Goal: Task Accomplishment & Management: Use online tool/utility

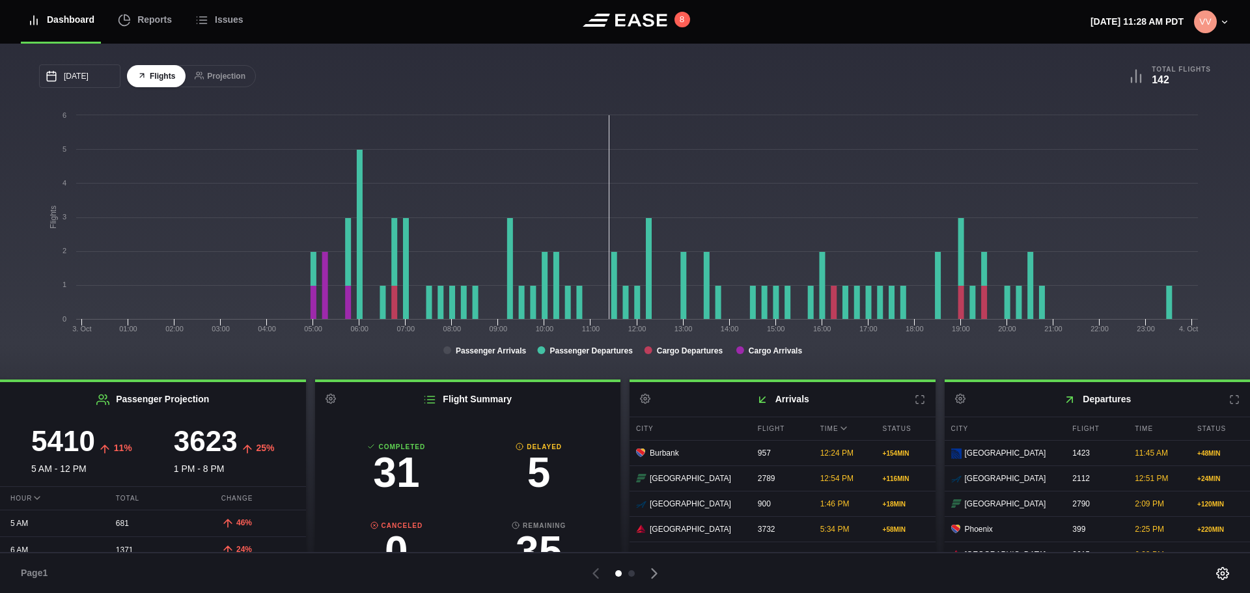
scroll to position [144, 0]
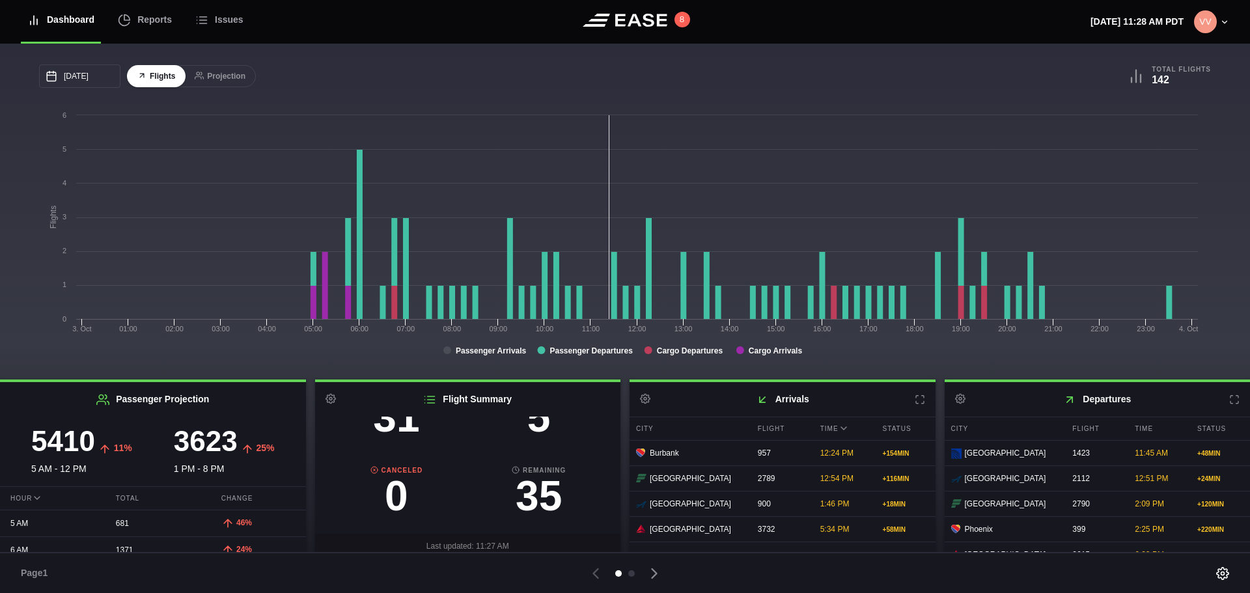
click at [533, 416] on h2 "Flight Summary Settings" at bounding box center [468, 399] width 306 height 34
click at [533, 435] on h3 "5" at bounding box center [538, 417] width 143 height 42
select select "DELAYED"
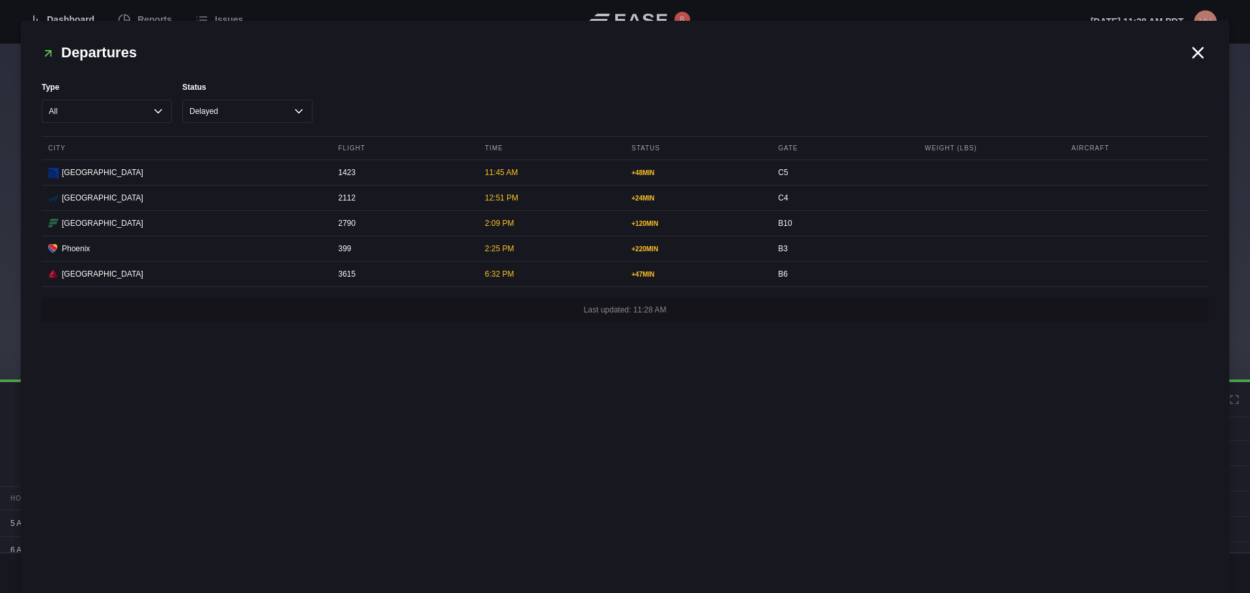
click at [1199, 51] on icon at bounding box center [1198, 53] width 10 height 10
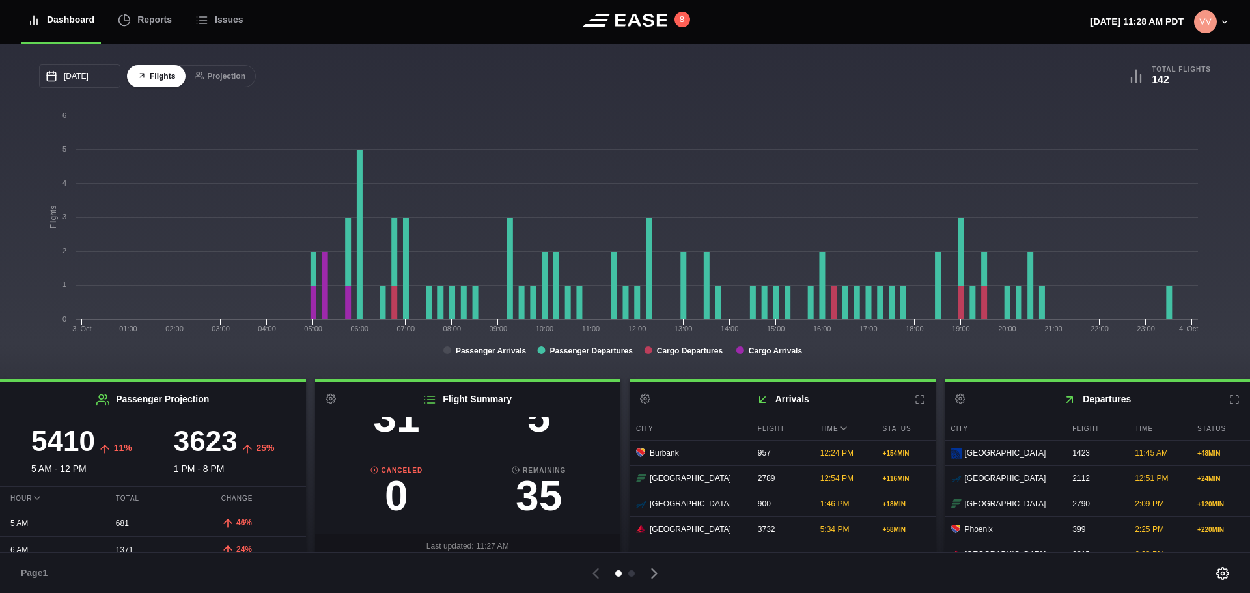
drag, startPoint x: 1226, startPoint y: 398, endPoint x: 1060, endPoint y: 406, distance: 166.8
click at [1063, 407] on h2 "Departures Settings" at bounding box center [1097, 399] width 306 height 34
click at [915, 402] on icon at bounding box center [920, 399] width 10 height 10
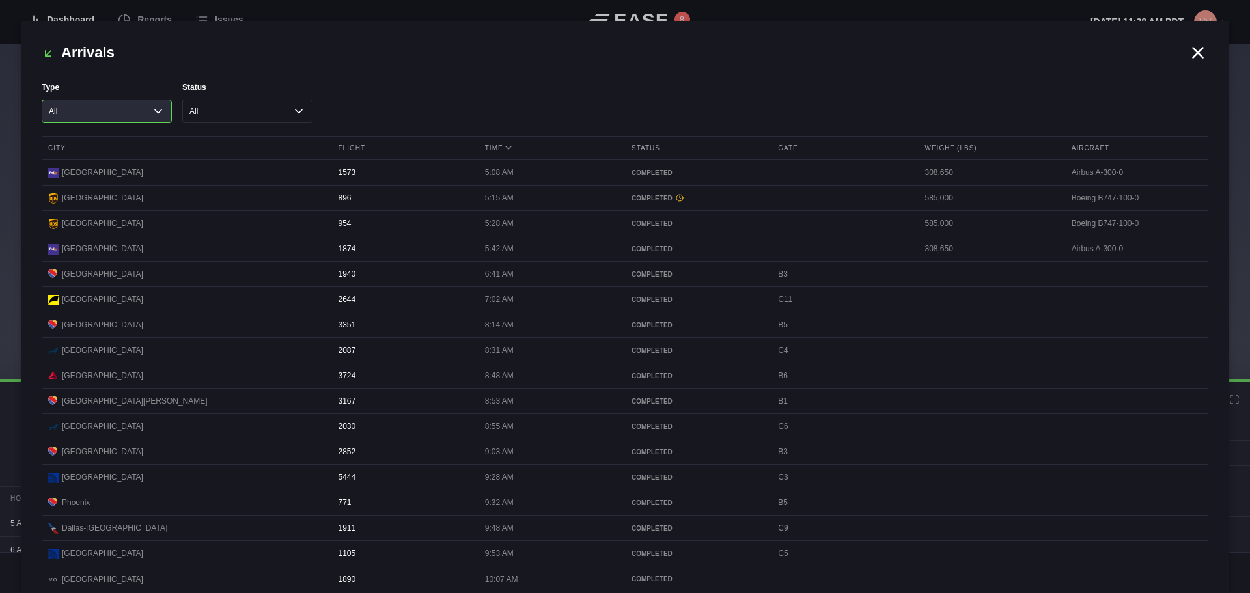
click at [104, 122] on select "All Cargo Passenger" at bounding box center [107, 111] width 130 height 23
select select "passenger"
click at [42, 100] on select "All Cargo Passenger" at bounding box center [107, 111] width 130 height 23
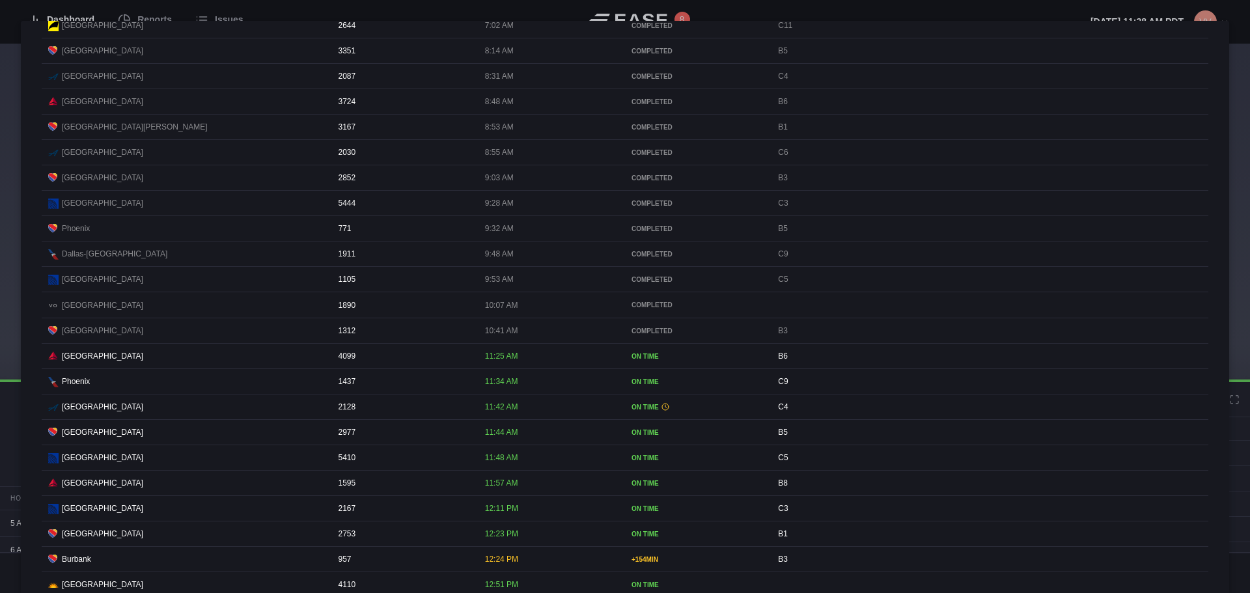
scroll to position [195, 0]
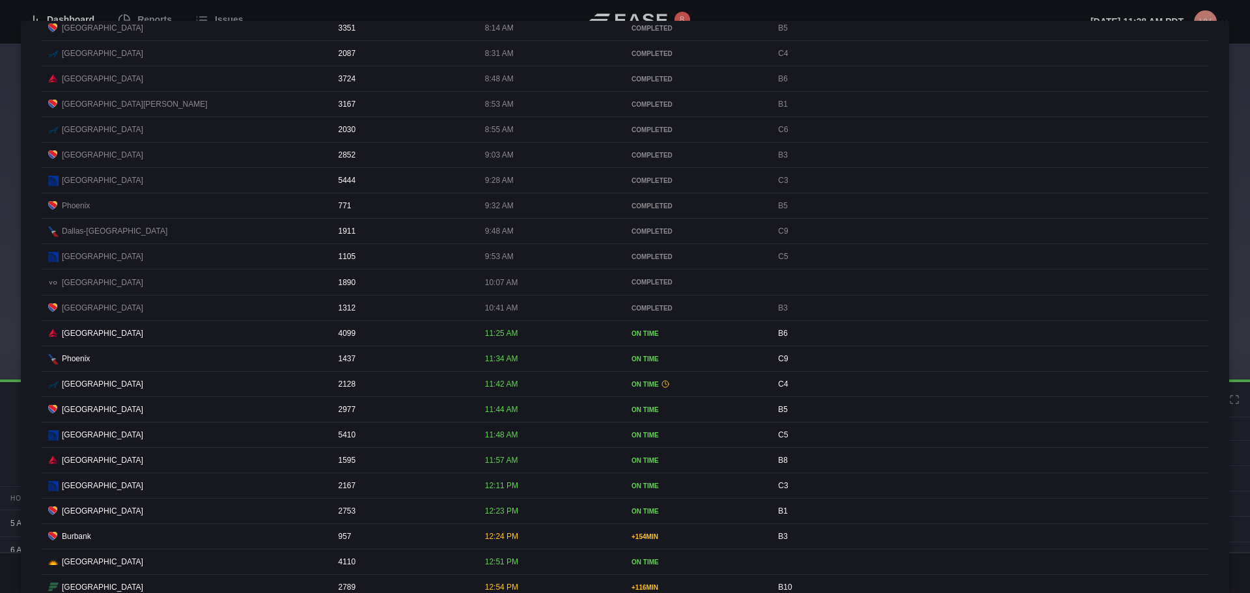
click at [501, 545] on div "12:24 PM" at bounding box center [549, 536] width 143 height 25
drag, startPoint x: 481, startPoint y: 553, endPoint x: 519, endPoint y: 552, distance: 38.4
click at [519, 549] on div "12:24 PM" at bounding box center [549, 536] width 143 height 25
drag, startPoint x: 77, startPoint y: 546, endPoint x: 197, endPoint y: 547, distance: 119.8
click at [156, 542] on div "Burbank" at bounding box center [185, 536] width 274 height 12
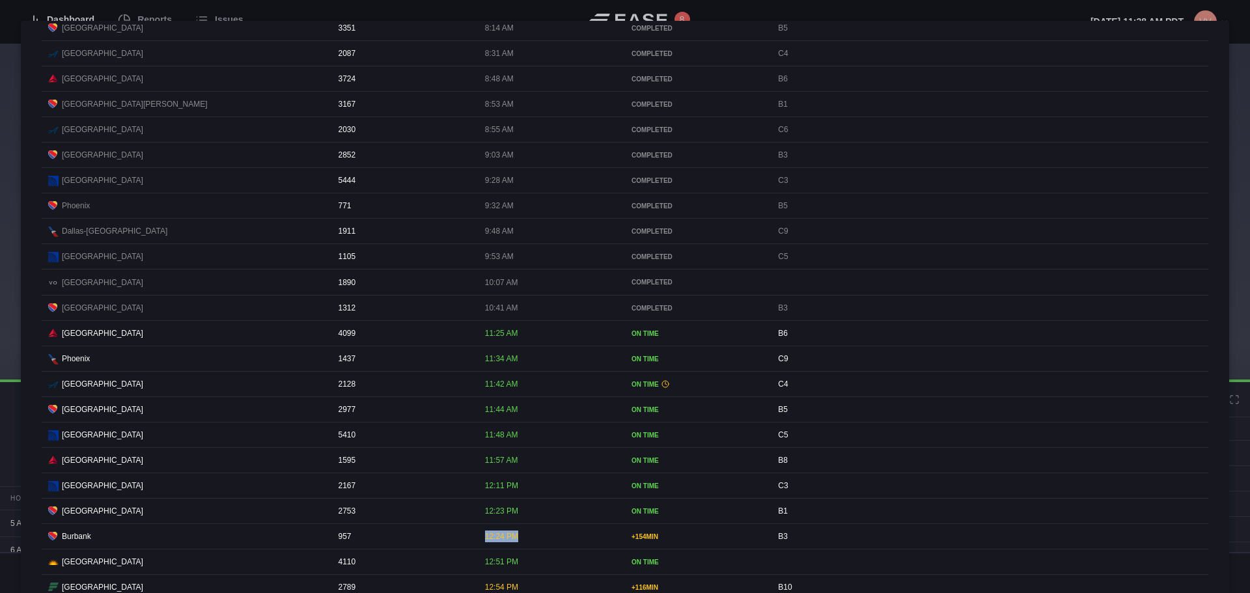
drag, startPoint x: 478, startPoint y: 545, endPoint x: 522, endPoint y: 542, distance: 43.7
click at [522, 542] on div "12:24 PM" at bounding box center [549, 536] width 143 height 25
click at [545, 544] on div "12:24 PM" at bounding box center [549, 536] width 143 height 25
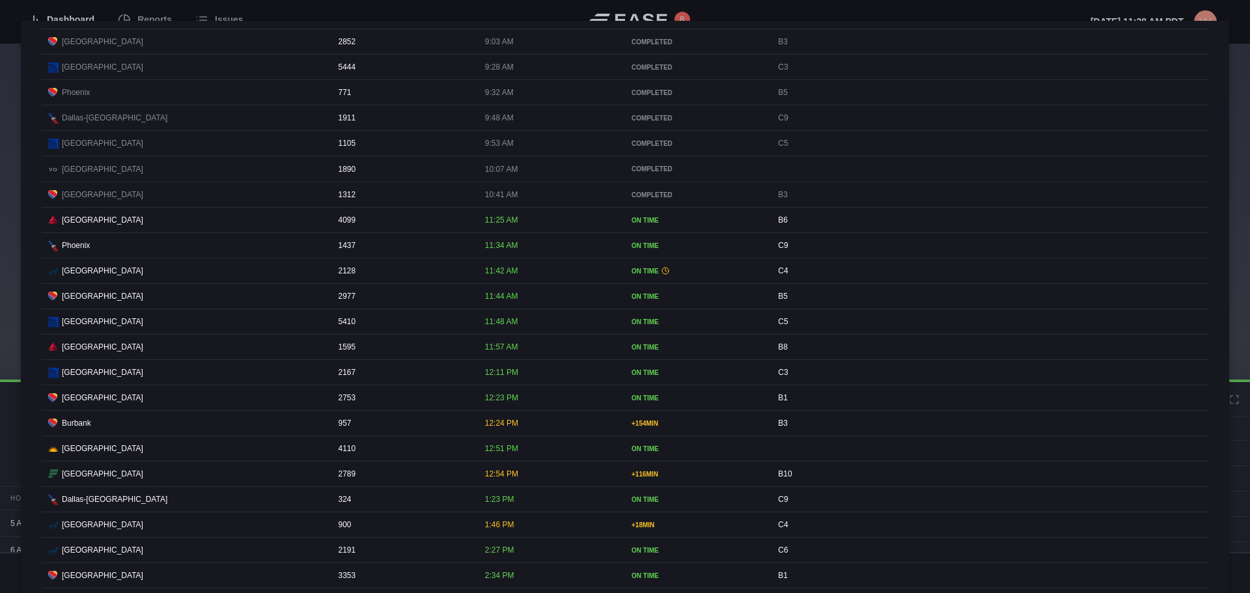
scroll to position [325, 0]
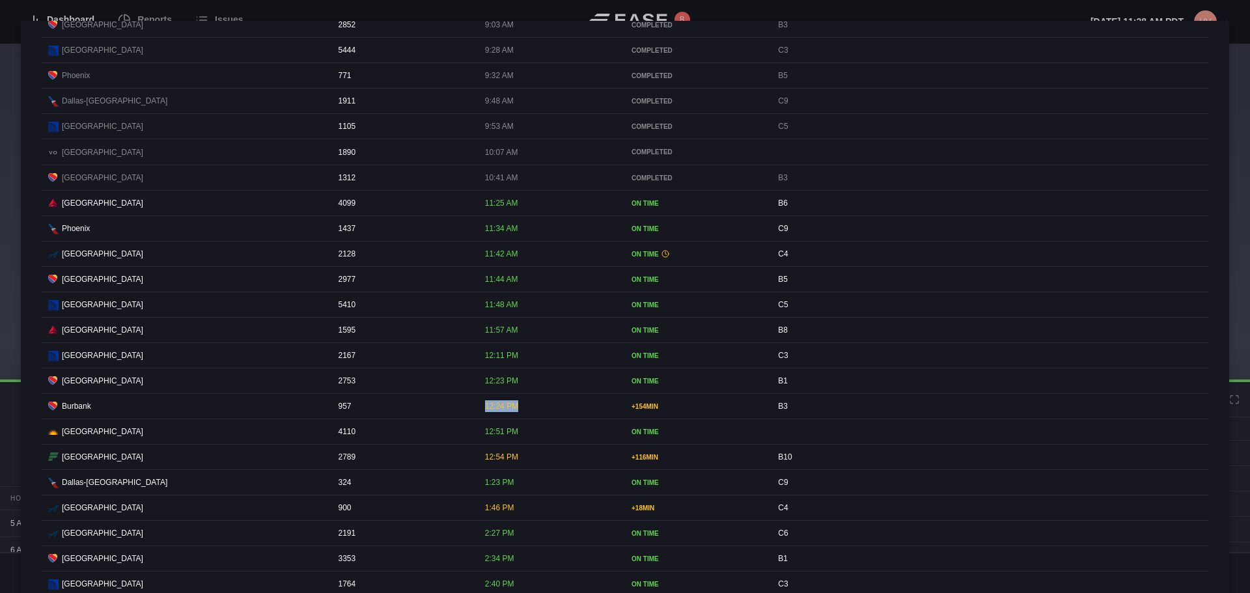
drag, startPoint x: 535, startPoint y: 417, endPoint x: 444, endPoint y: 418, distance: 91.1
click at [444, 418] on div "Burbank 957 12:24 PM + 154 MIN B3" at bounding box center [625, 406] width 1166 height 25
click at [468, 419] on div "957" at bounding box center [403, 406] width 143 height 25
click at [1222, 7] on div at bounding box center [625, 296] width 1250 height 593
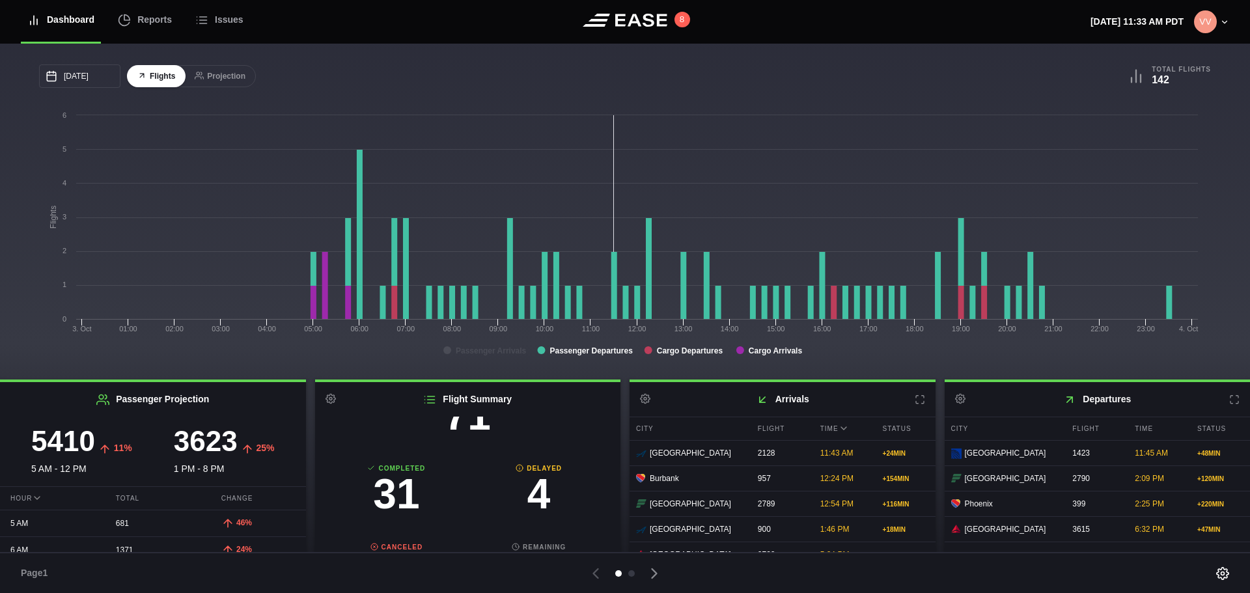
scroll to position [130, 0]
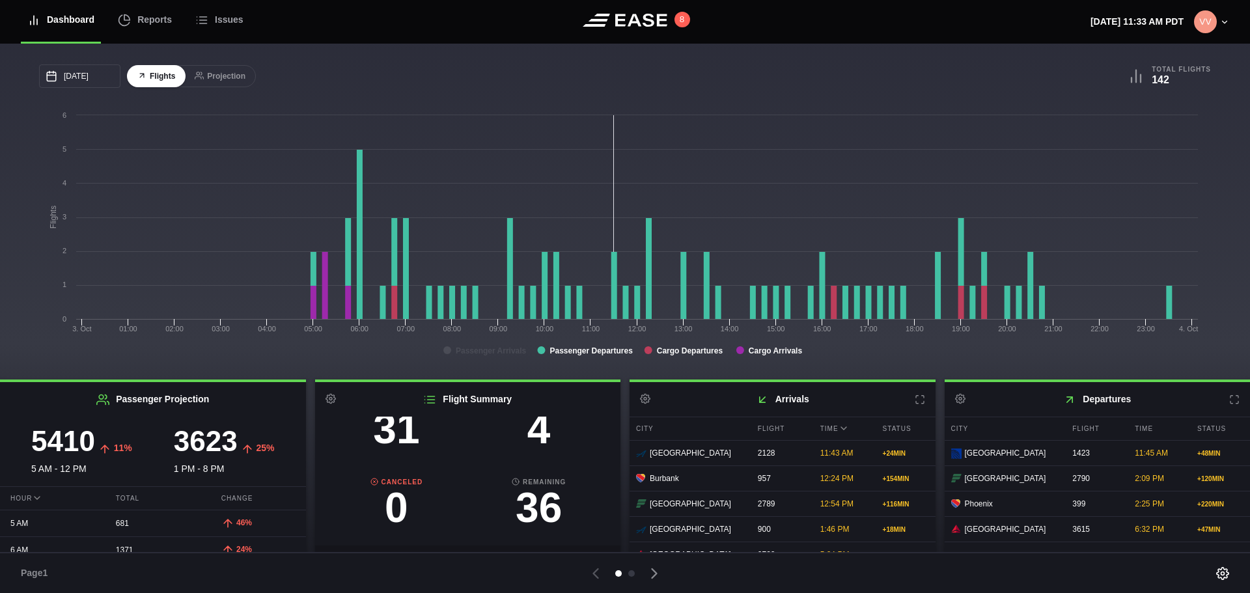
click at [524, 442] on h3 "4" at bounding box center [538, 429] width 143 height 42
select select "DELAYED"
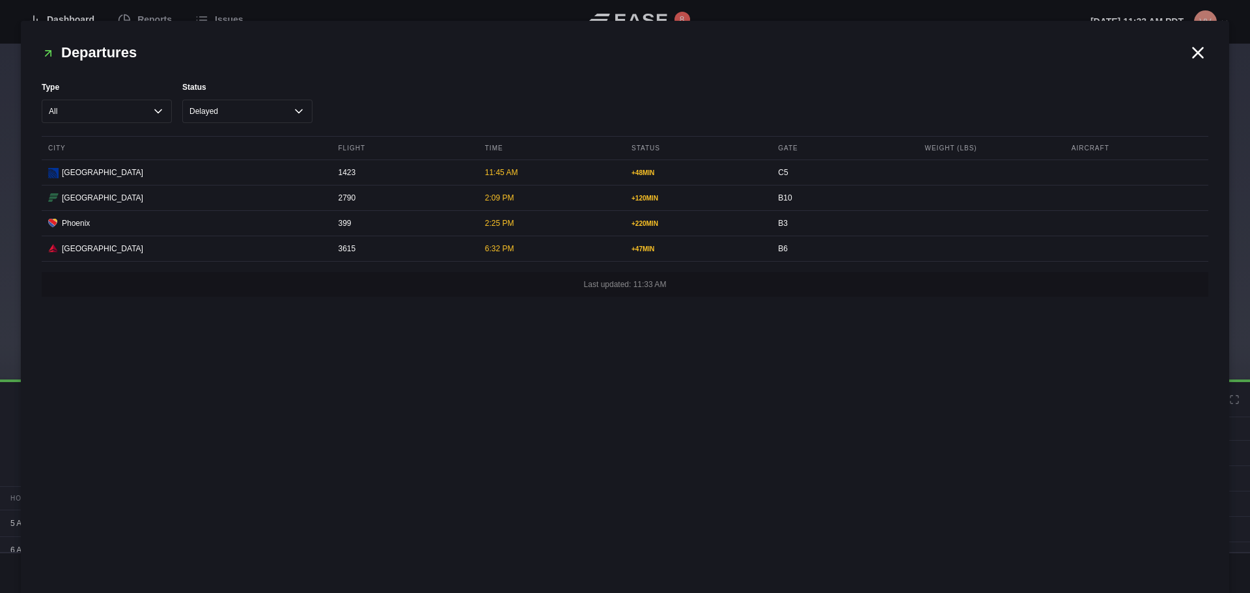
click at [1191, 52] on icon at bounding box center [1198, 53] width 20 height 20
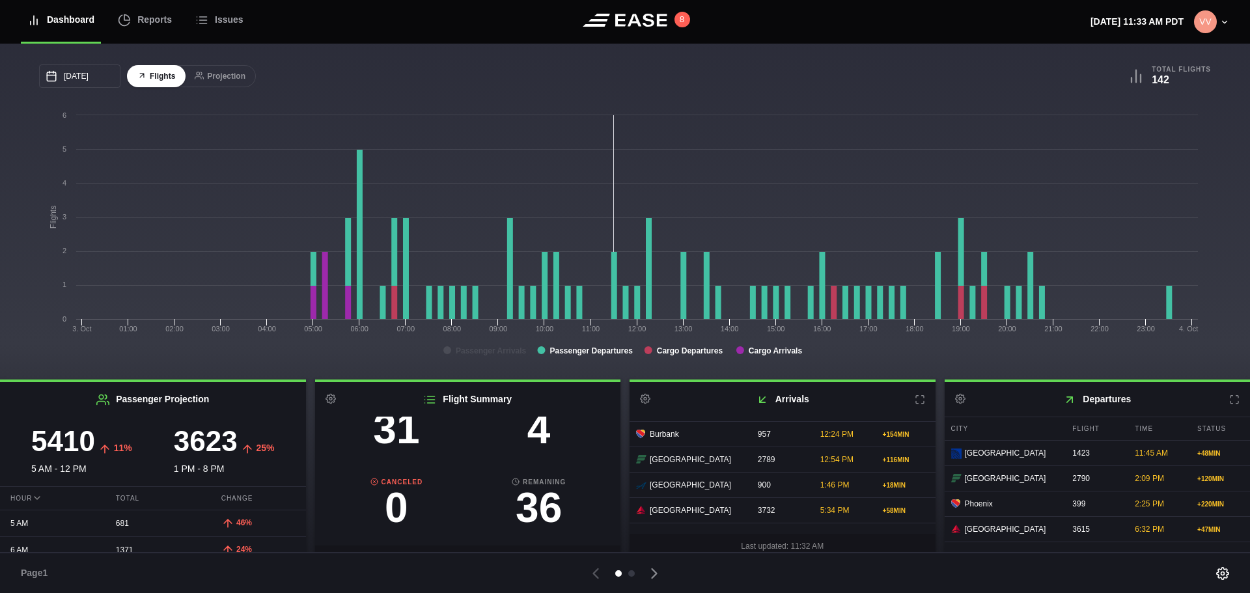
scroll to position [0, 0]
